Goal: Information Seeking & Learning: Find specific fact

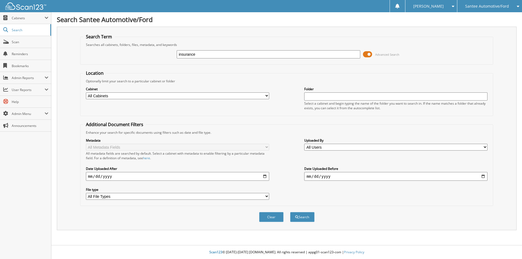
type input "insurance"
click at [290, 212] on button "Search" at bounding box center [302, 217] width 24 height 10
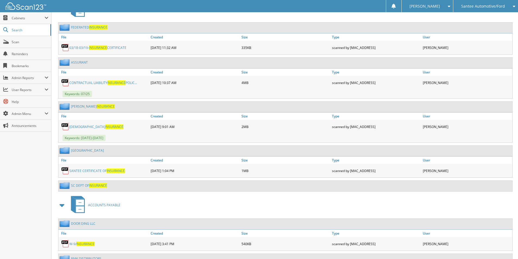
scroll to position [299, 0]
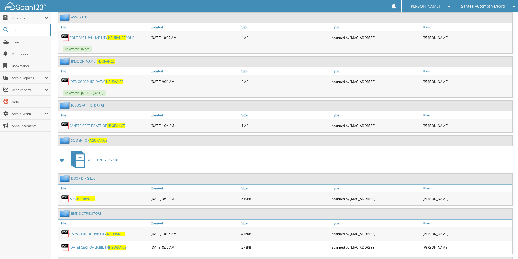
click at [105, 79] on span "INSURANCE" at bounding box center [114, 81] width 18 height 5
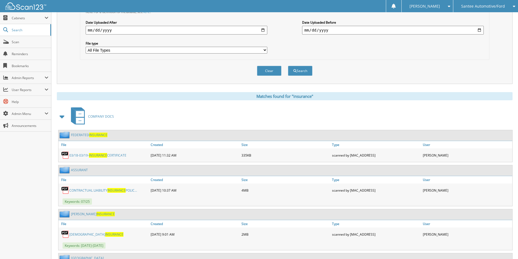
scroll to position [136, 0]
